Goal: Find specific page/section: Find specific page/section

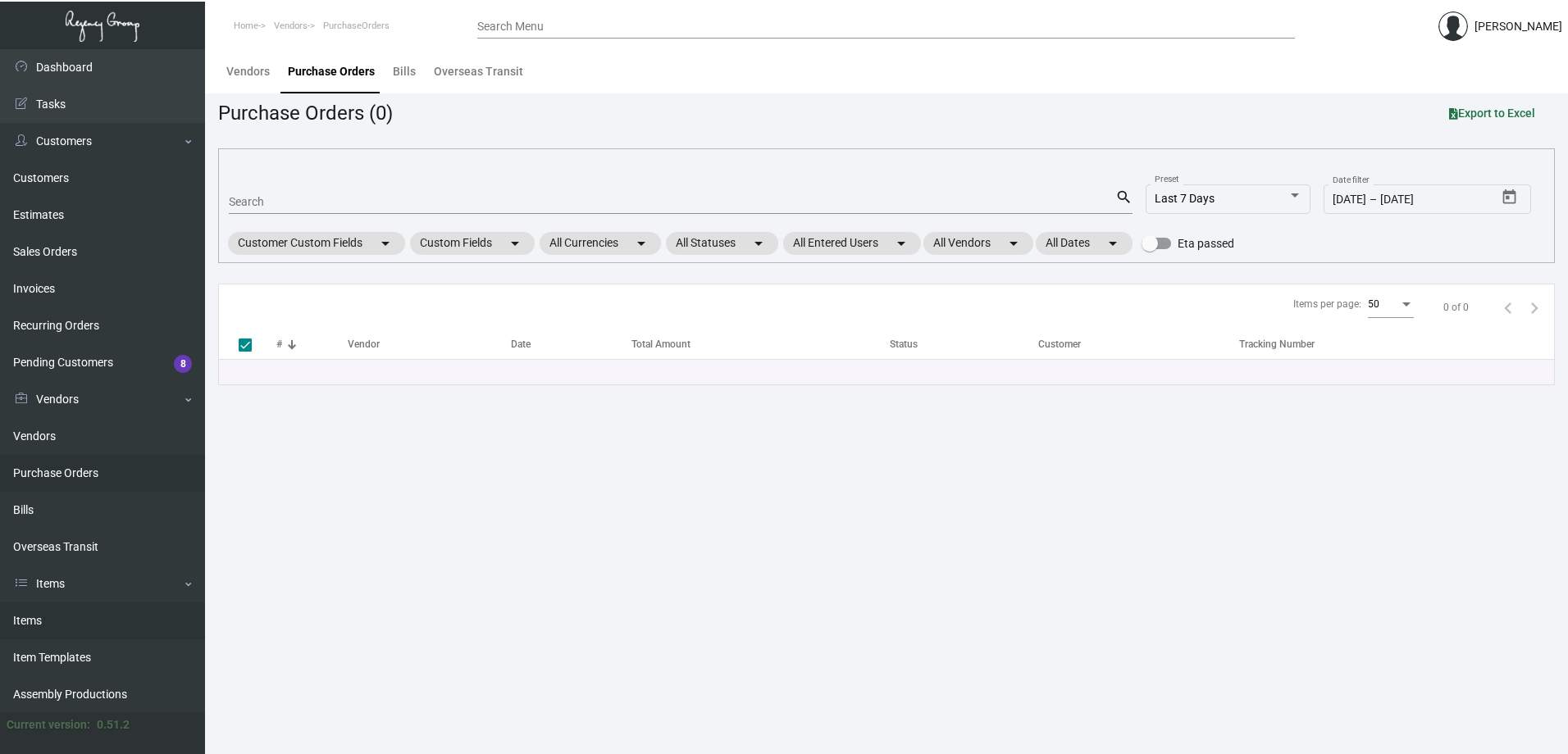
drag, startPoint x: 54, startPoint y: 623, endPoint x: 77, endPoint y: 604, distance: 29.8
click at [54, 623] on link "Items" at bounding box center [102, 621] width 205 height 37
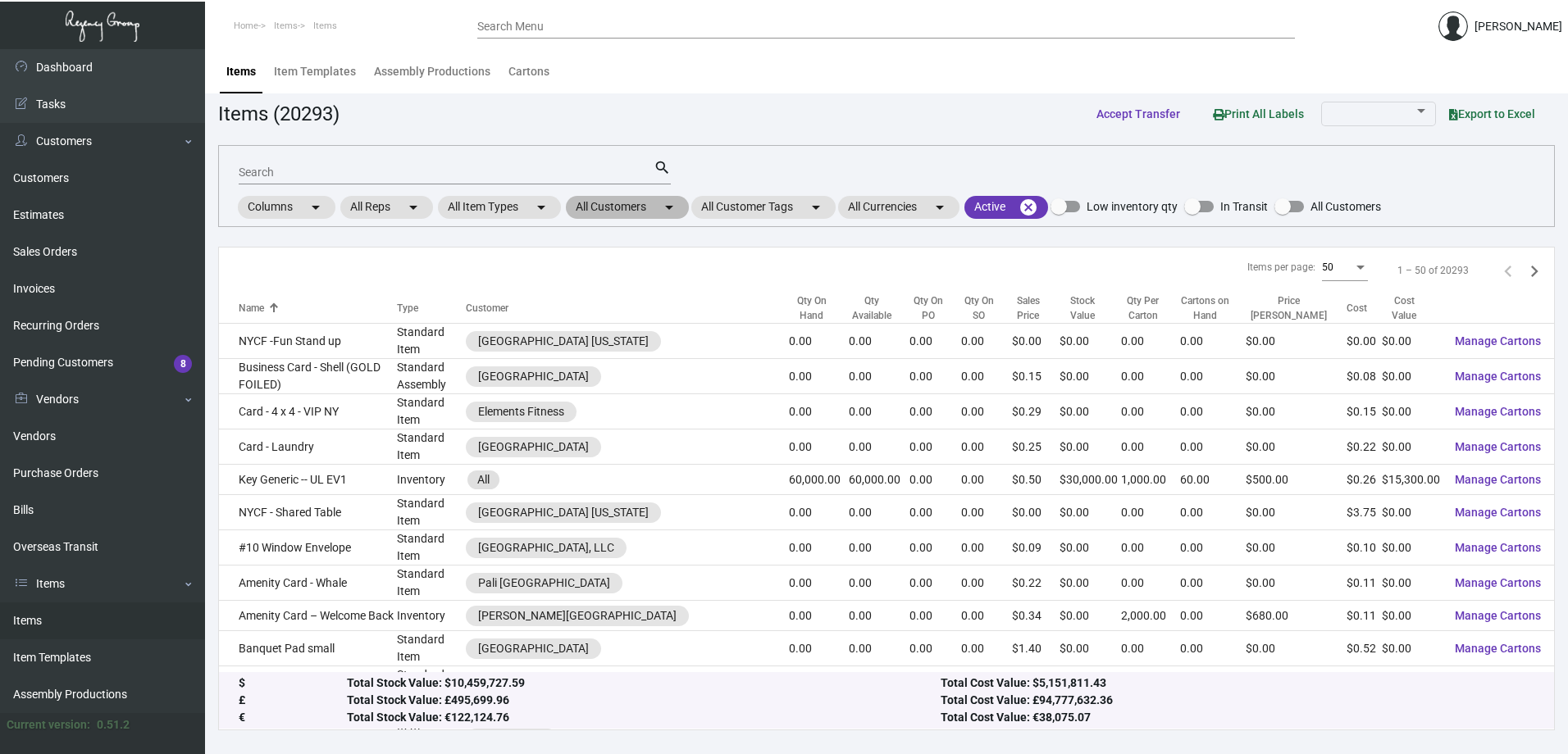
click at [629, 205] on mat-chip "All Customers arrow_drop_down" at bounding box center [627, 208] width 123 height 23
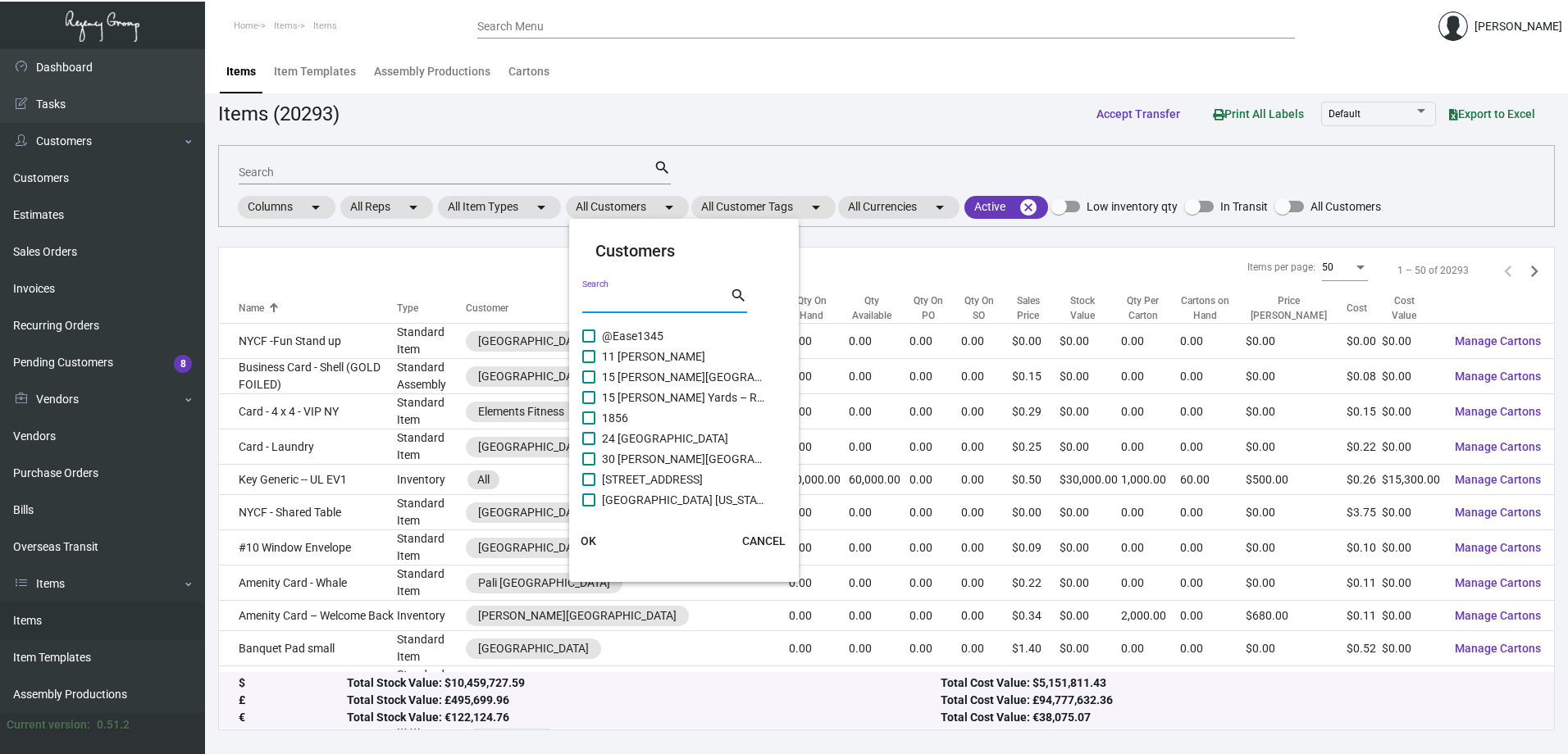
click at [625, 306] on input "Search" at bounding box center [656, 301] width 148 height 13
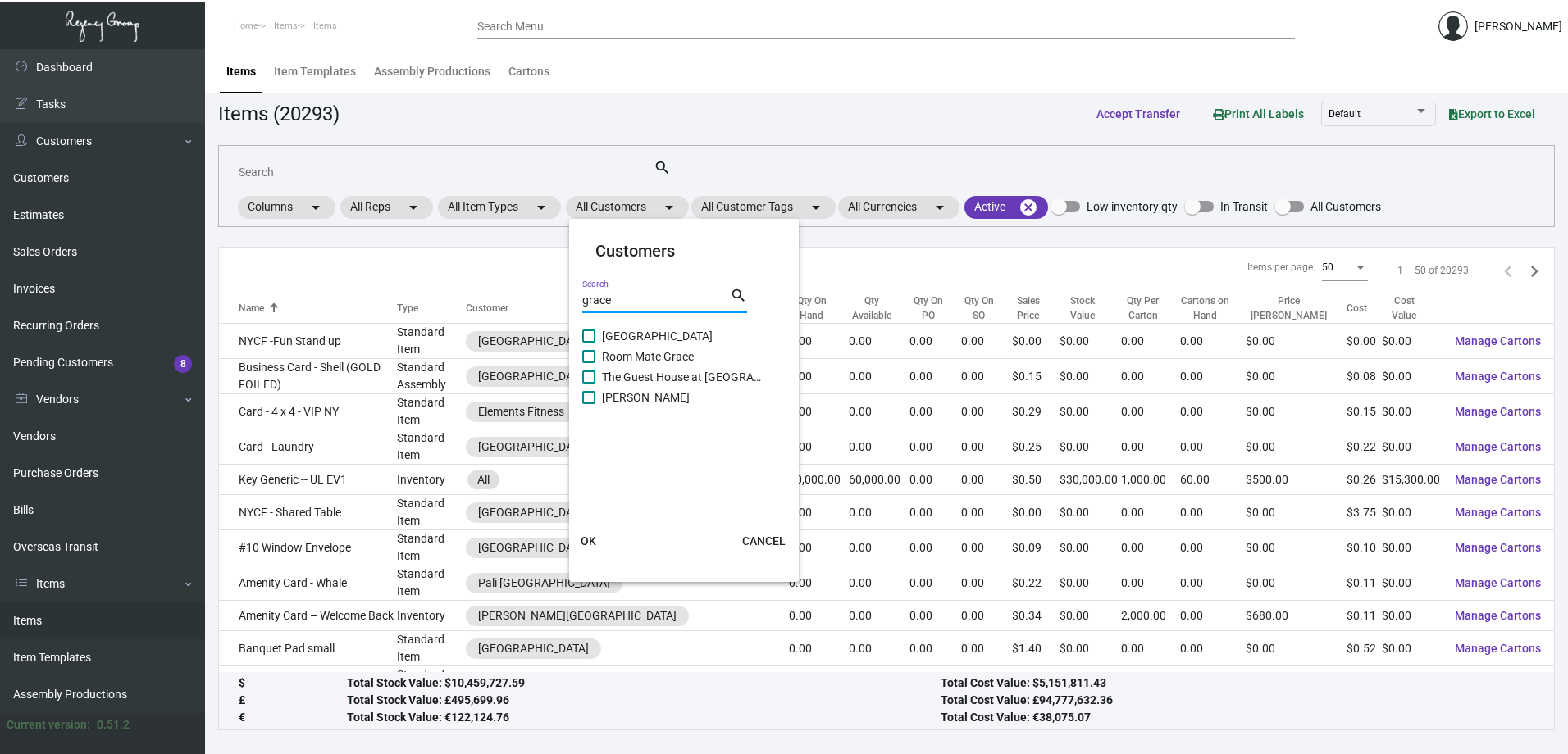
type input "grace"
click at [647, 333] on span "[GEOGRAPHIC_DATA]" at bounding box center [683, 336] width 164 height 20
click at [589, 343] on input "[GEOGRAPHIC_DATA]" at bounding box center [588, 343] width 1 height 1
checkbox input "true"
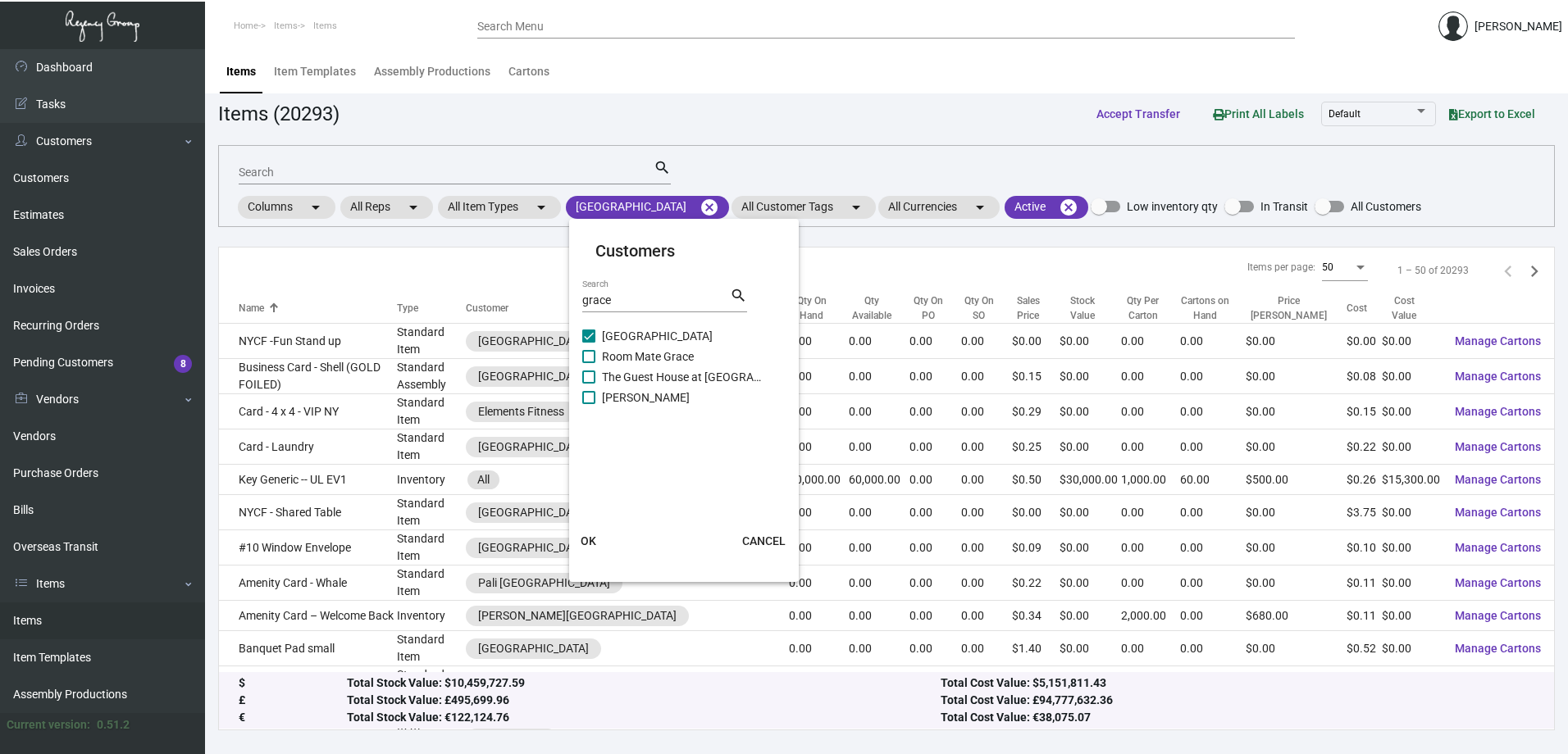
click at [602, 539] on button "OK" at bounding box center [589, 541] width 52 height 30
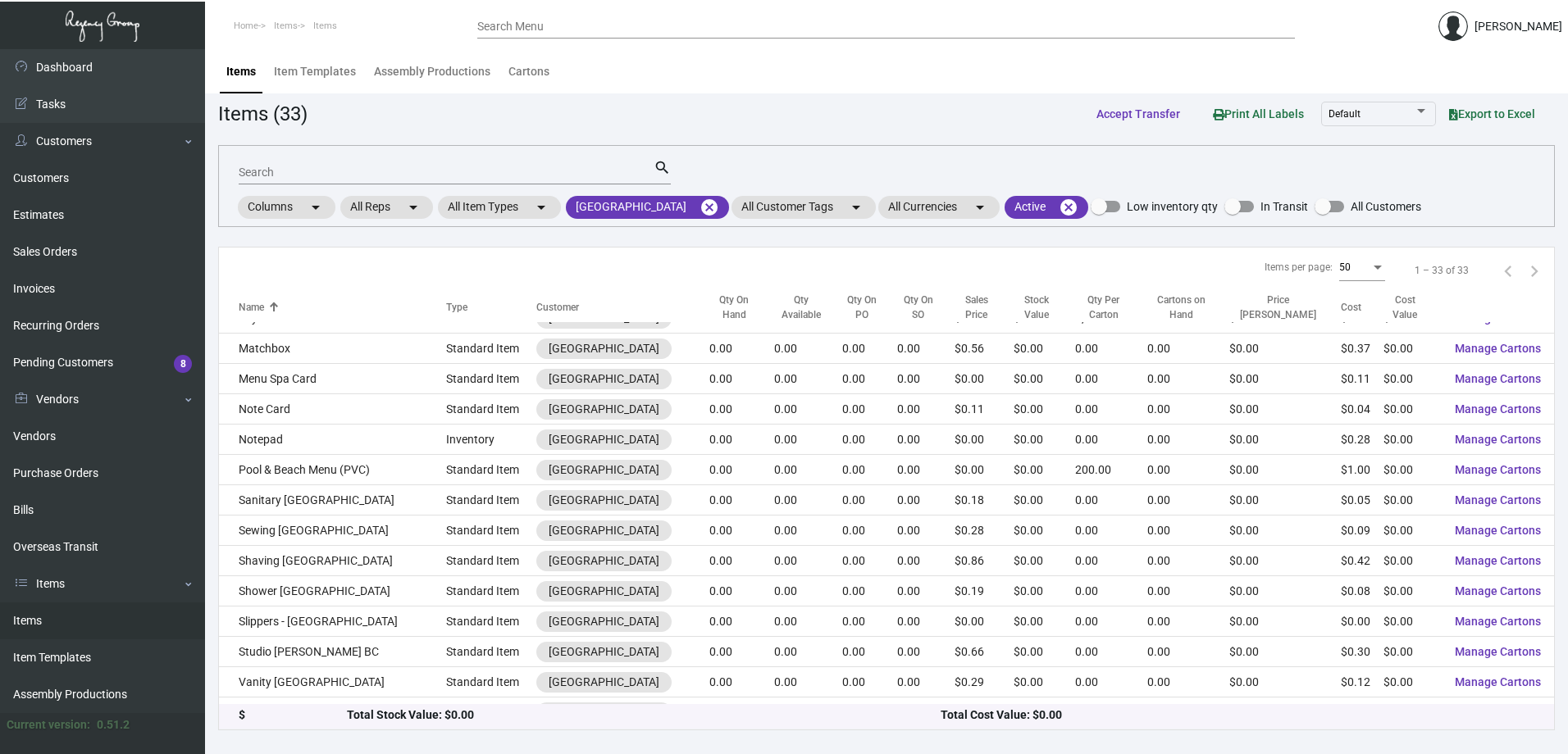
scroll to position [633, 0]
